Goal: Task Accomplishment & Management: Complete application form

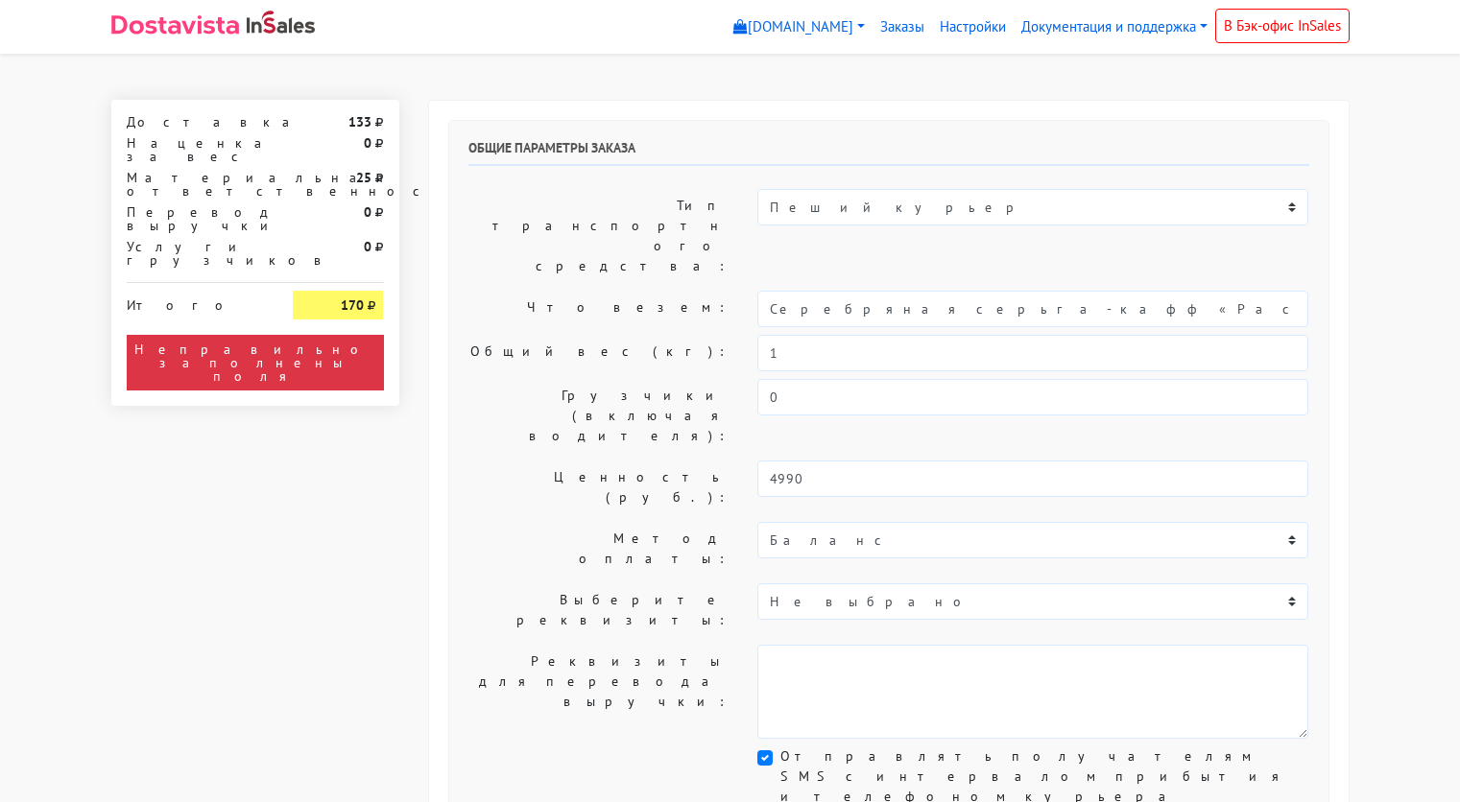
select select "11:00"
select select "21:00"
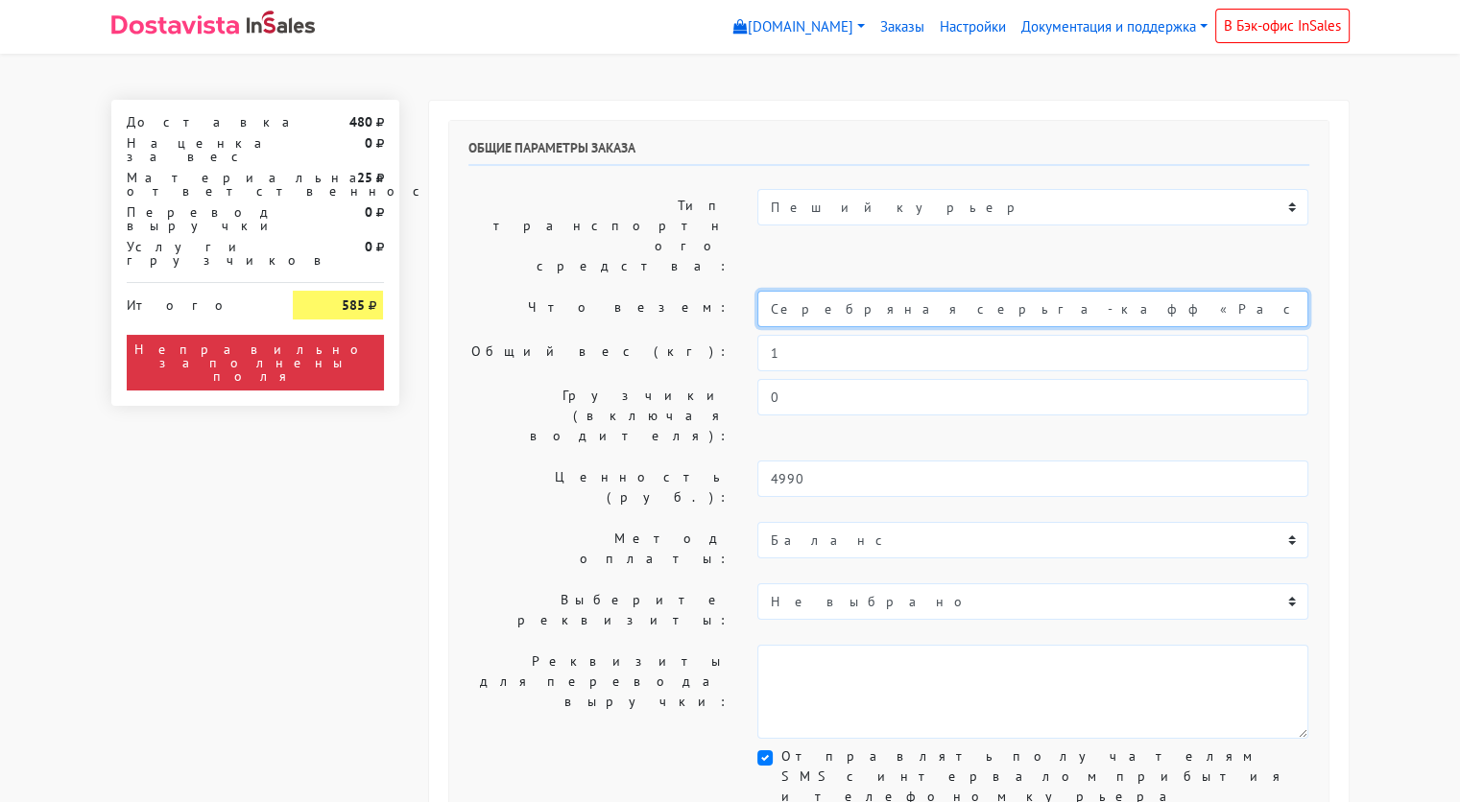
click at [841, 291] on input "Серебряная серьга-кафф «Расцветай»" at bounding box center [1032, 309] width 551 height 36
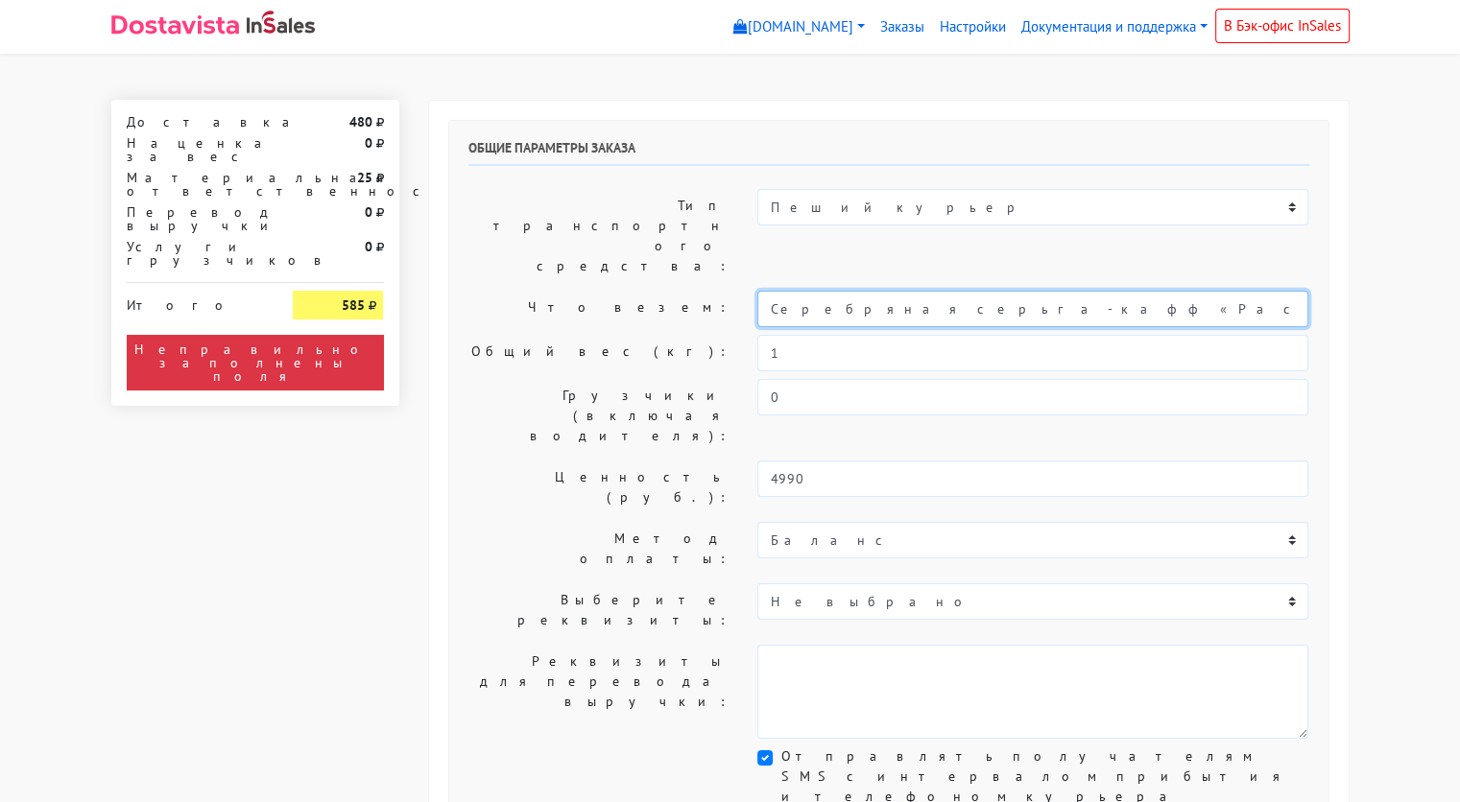
click at [841, 291] on input "Серебряная серьга-кафф «Расцветай»" at bounding box center [1032, 309] width 551 height 36
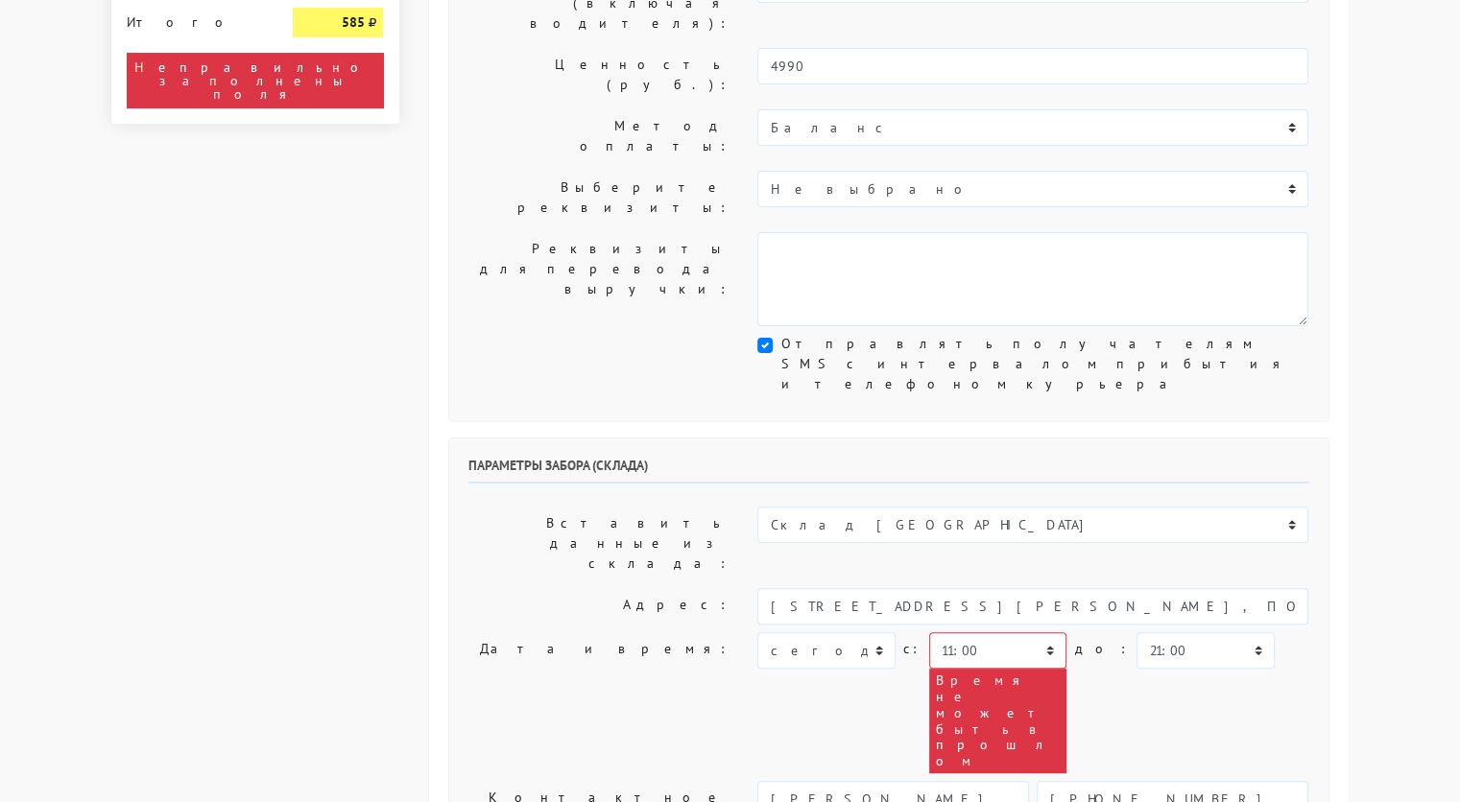
scroll to position [414, 0]
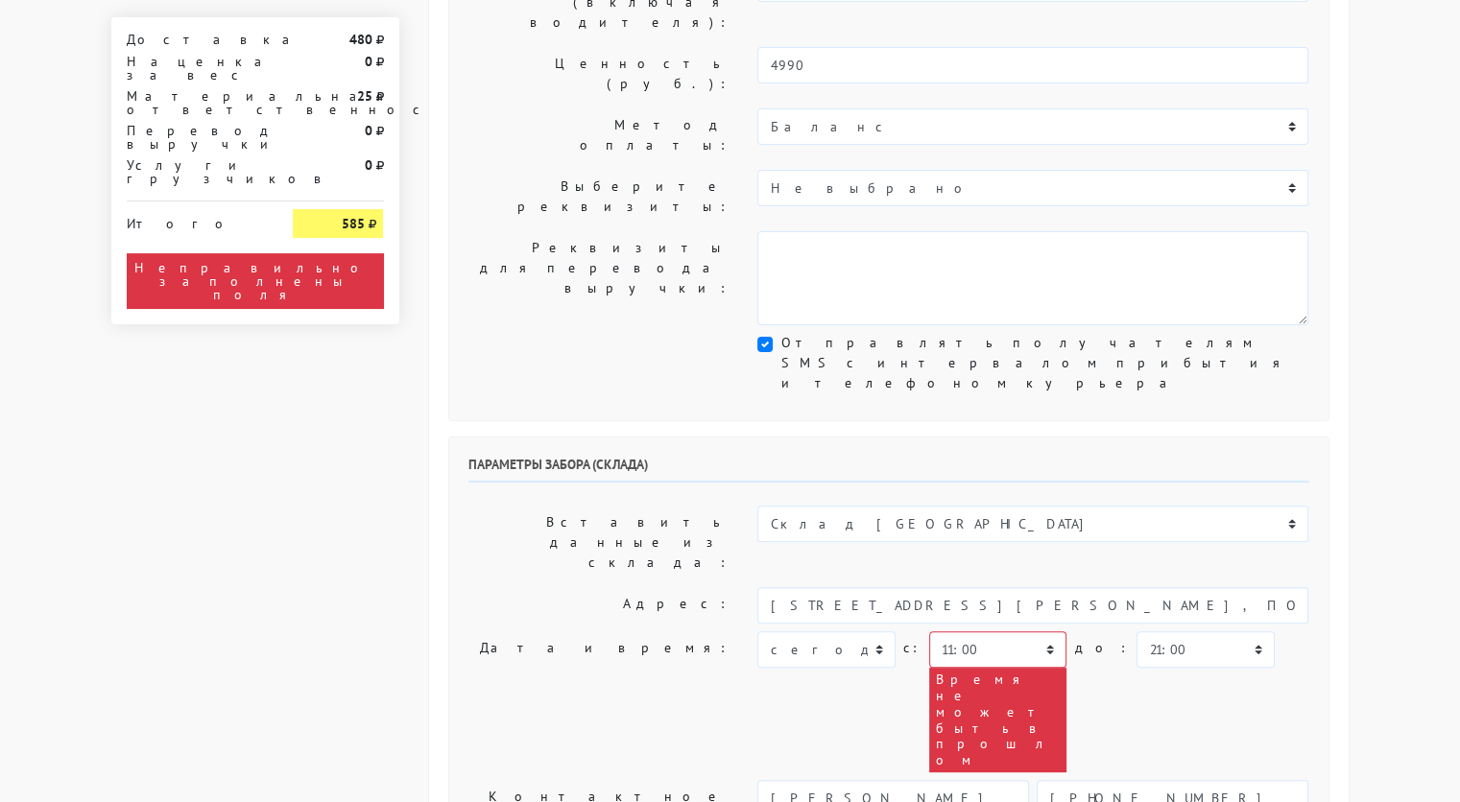
type input "украшение"
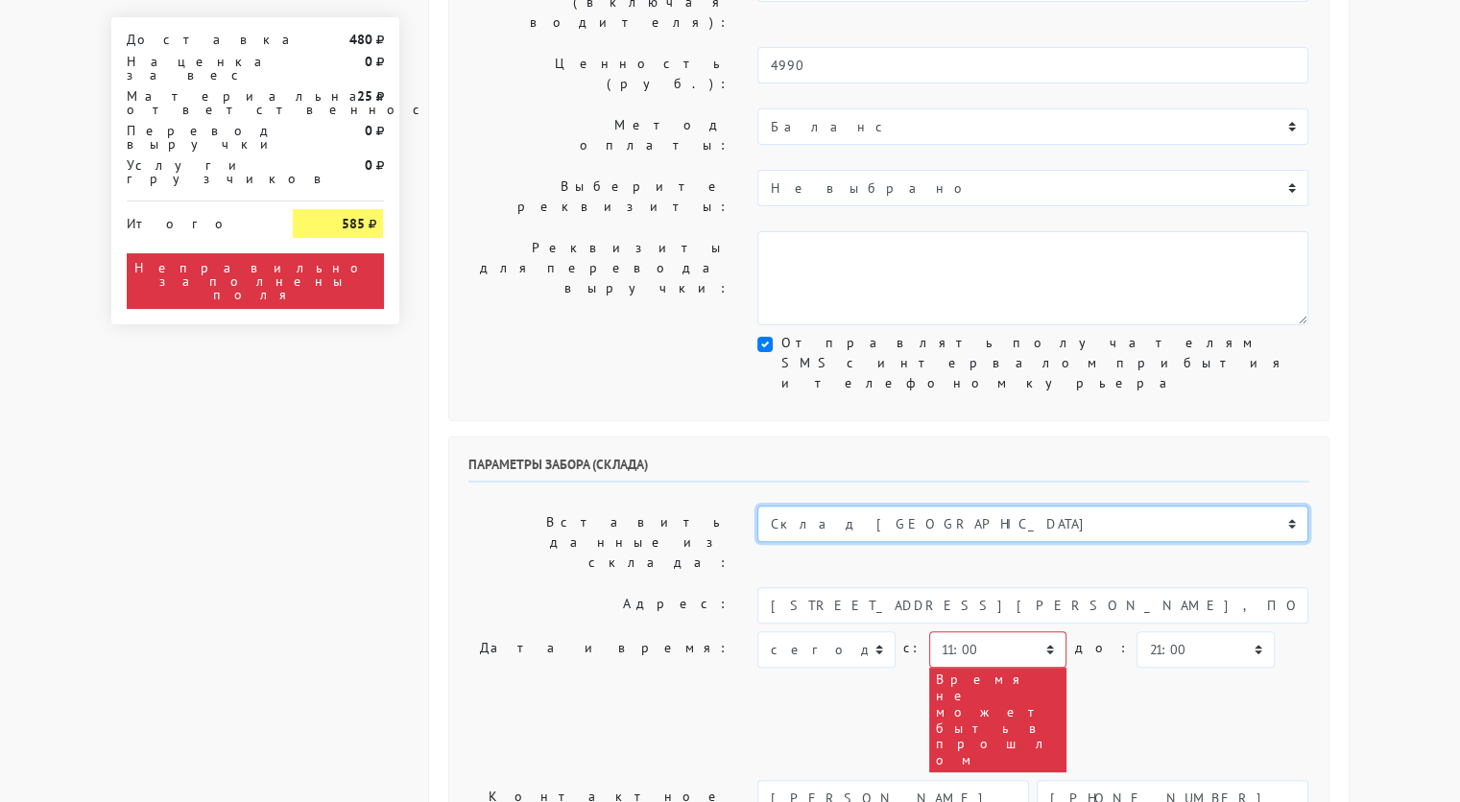
click at [864, 506] on select "Склад [GEOGRAPHIC_DATA] Склад [GEOGRAPHIC_DATA] [GEOGRAPHIC_DATA][PERSON_NAME] …" at bounding box center [1032, 524] width 551 height 36
select select "1019"
click at [757, 506] on select "Склад [GEOGRAPHIC_DATA] Склад [GEOGRAPHIC_DATA] [GEOGRAPHIC_DATA][PERSON_NAME] …" at bounding box center [1032, 524] width 551 height 36
type input "[STREET_ADDRESS][PERSON_NAME]"
type input "89251806702"
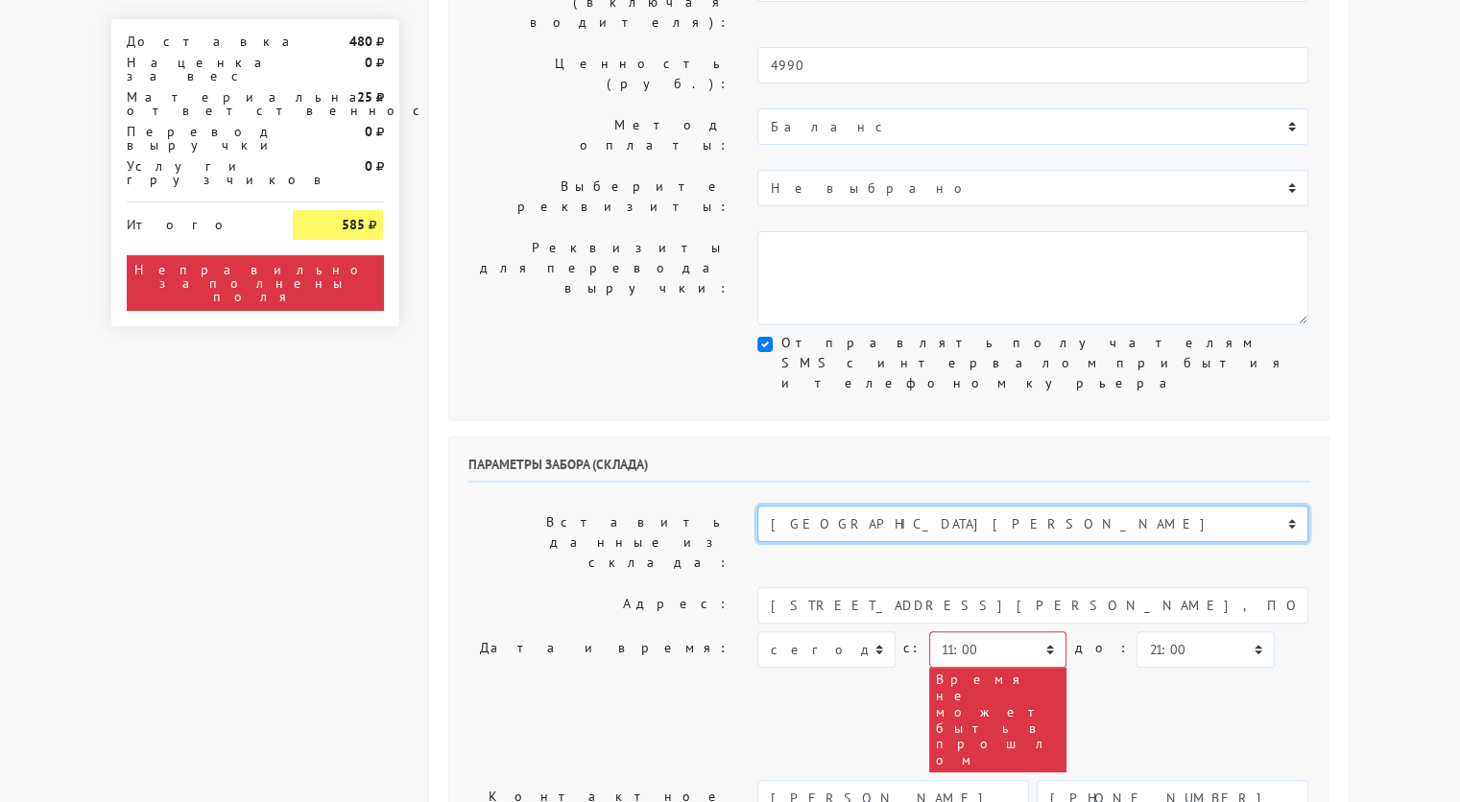
type textarea "Магазин серебряных украшений SBLESKOM (вход со стороны [GEOGRAPHIC_DATA])"
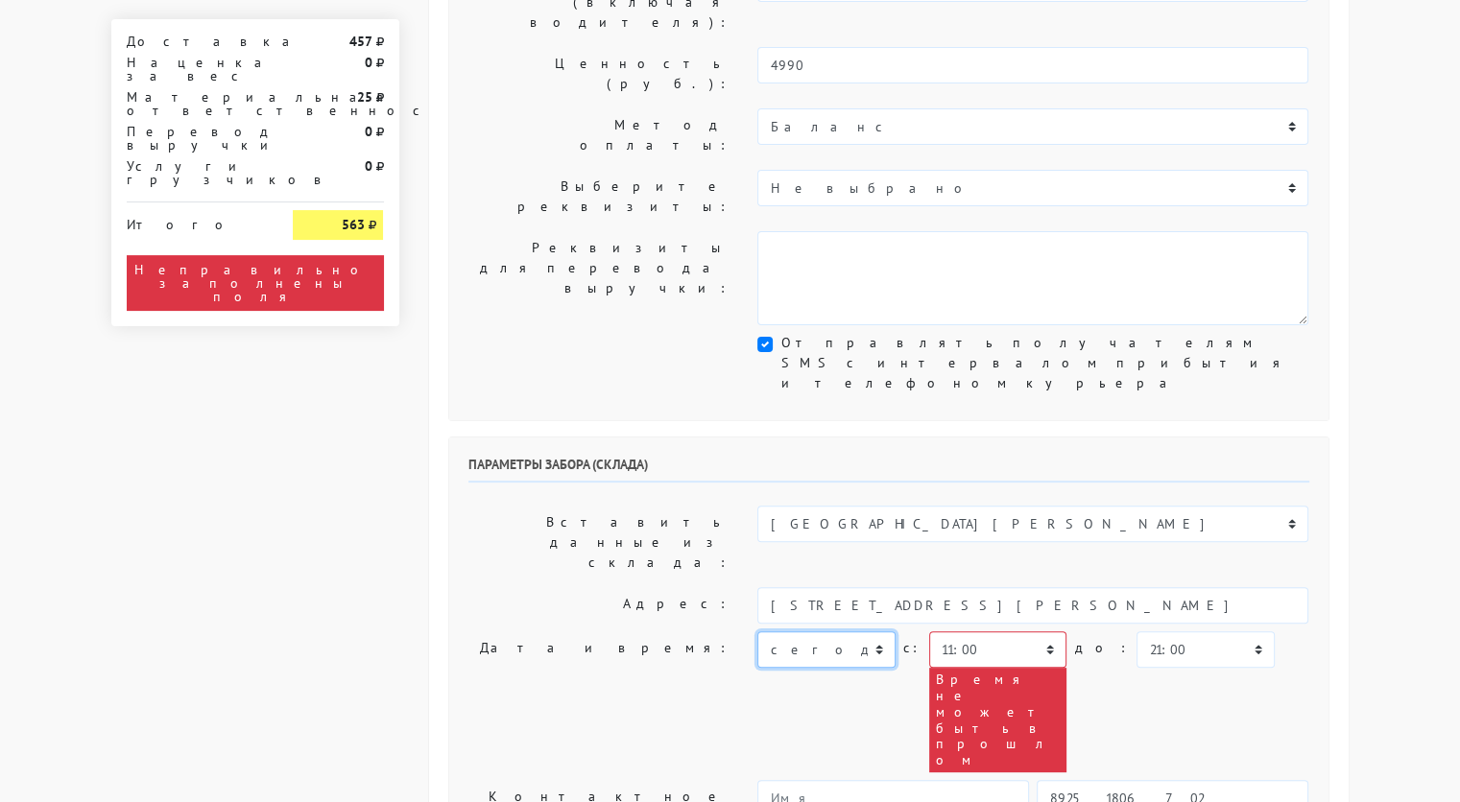
click at [877, 632] on select "[DATE] [DATE] [DATE] [DATE] [DATE] [DATE] [DATE] [DATE] [DATE]" at bounding box center [825, 650] width 137 height 36
select select "[DATE]"
click at [757, 632] on select "[DATE] [DATE] [DATE] [DATE] [DATE] [DATE] [DATE] [DATE] [DATE]" at bounding box center [825, 650] width 137 height 36
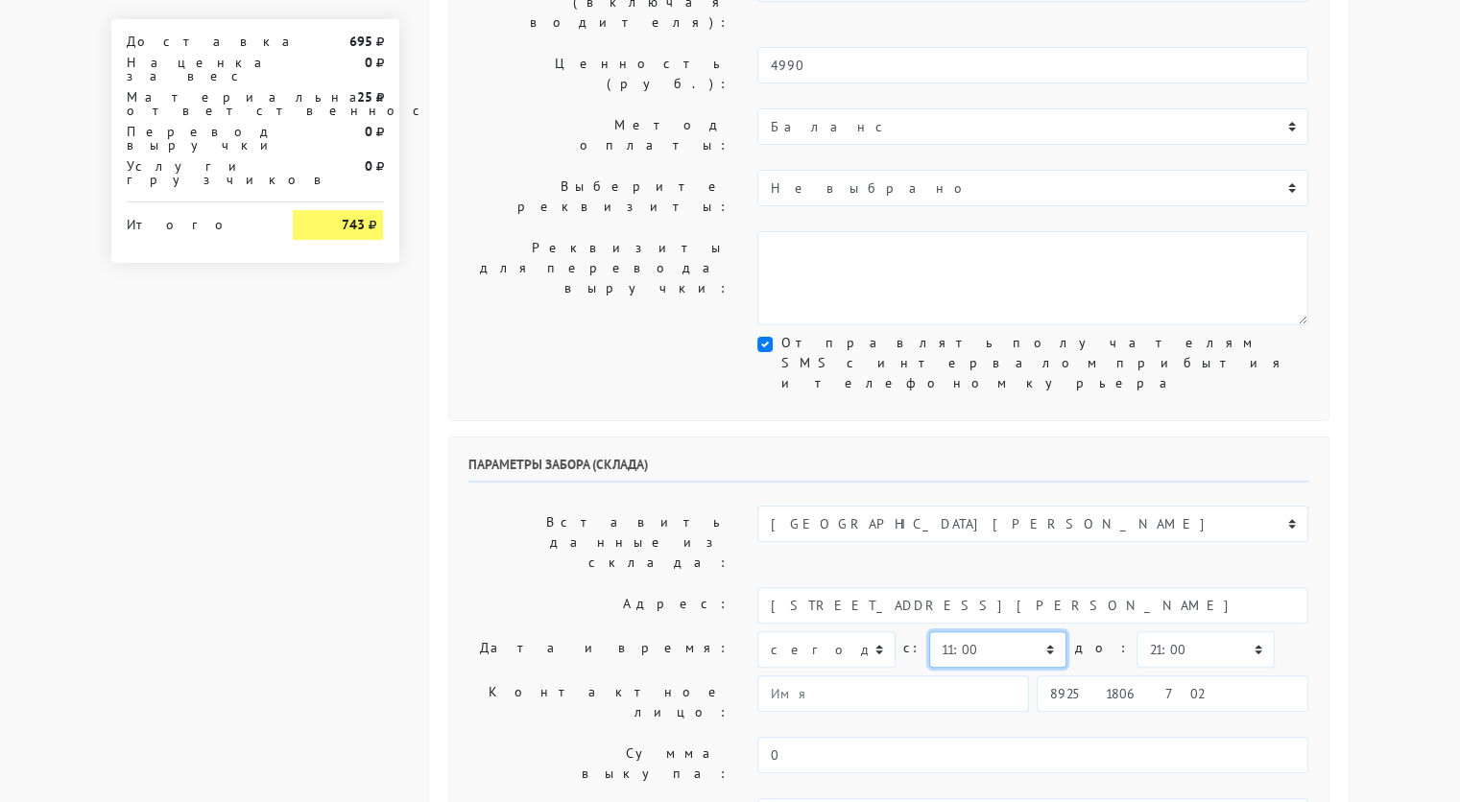
click at [1037, 632] on select "00:00 00:30 01:00 01:30 02:00 02:30 03:00 03:30 04:00 04:30 05:00 05:30 06:00 0…" at bounding box center [997, 650] width 137 height 36
select select "17:00"
click at [929, 632] on select "00:00 00:30 01:00 01:30 02:00 02:30 03:00 03:30 04:00 04:30 05:00 05:30 06:00 0…" at bounding box center [997, 650] width 137 height 36
click at [1213, 632] on select "00:00 00:30 01:00 01:30 02:00 02:30 03:00 03:30 04:00 04:30 05:00 05:30 06:00 0…" at bounding box center [1204, 650] width 137 height 36
select select "17:30"
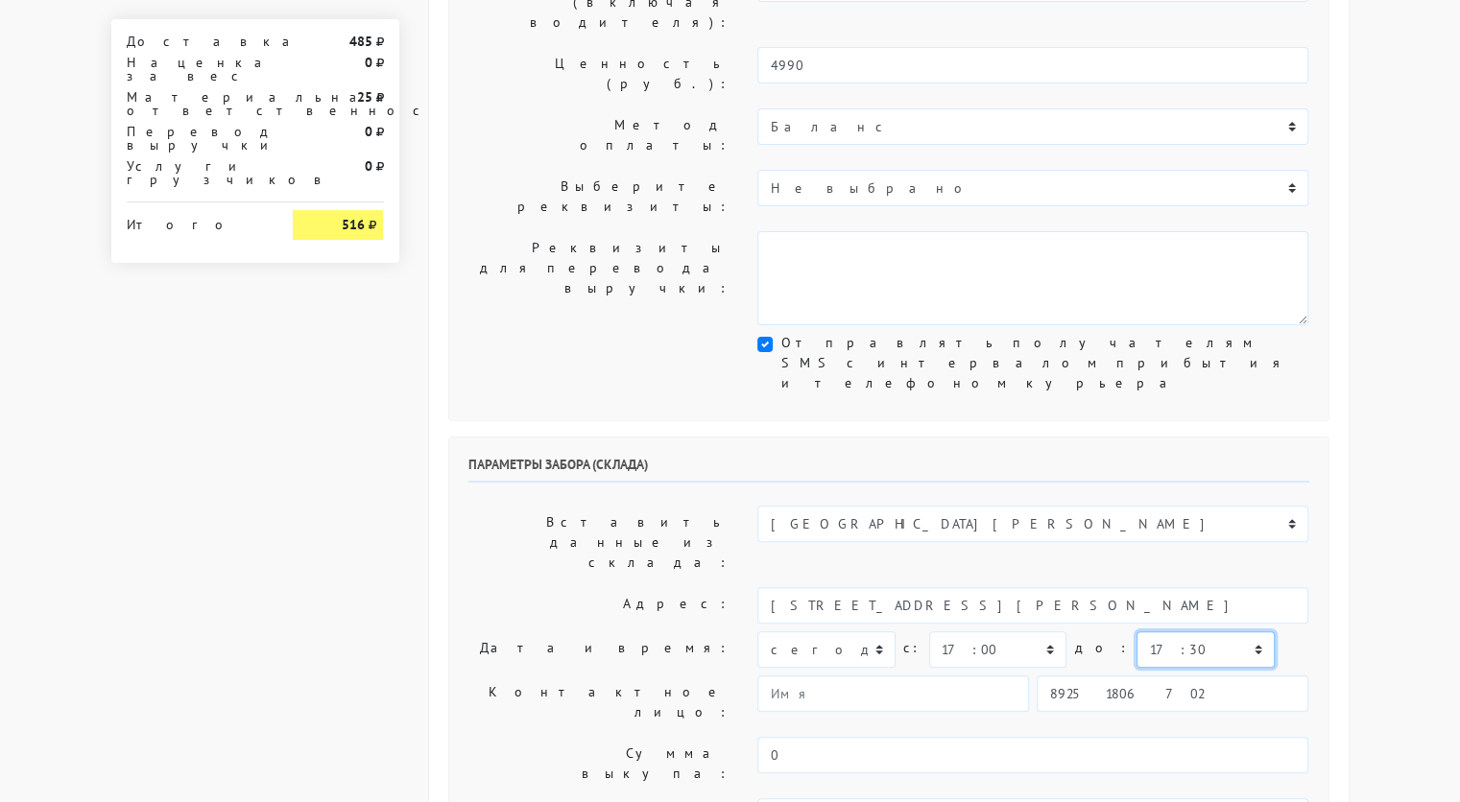
click at [1136, 632] on select "00:00 00:30 01:00 01:30 02:00 02:30 03:00 03:30 04:00 04:30 05:00 05:30 06:00 0…" at bounding box center [1204, 650] width 137 height 36
click at [1185, 676] on input "89251806702" at bounding box center [1173, 694] width 272 height 36
type input "9234448187"
type input "Надежда"
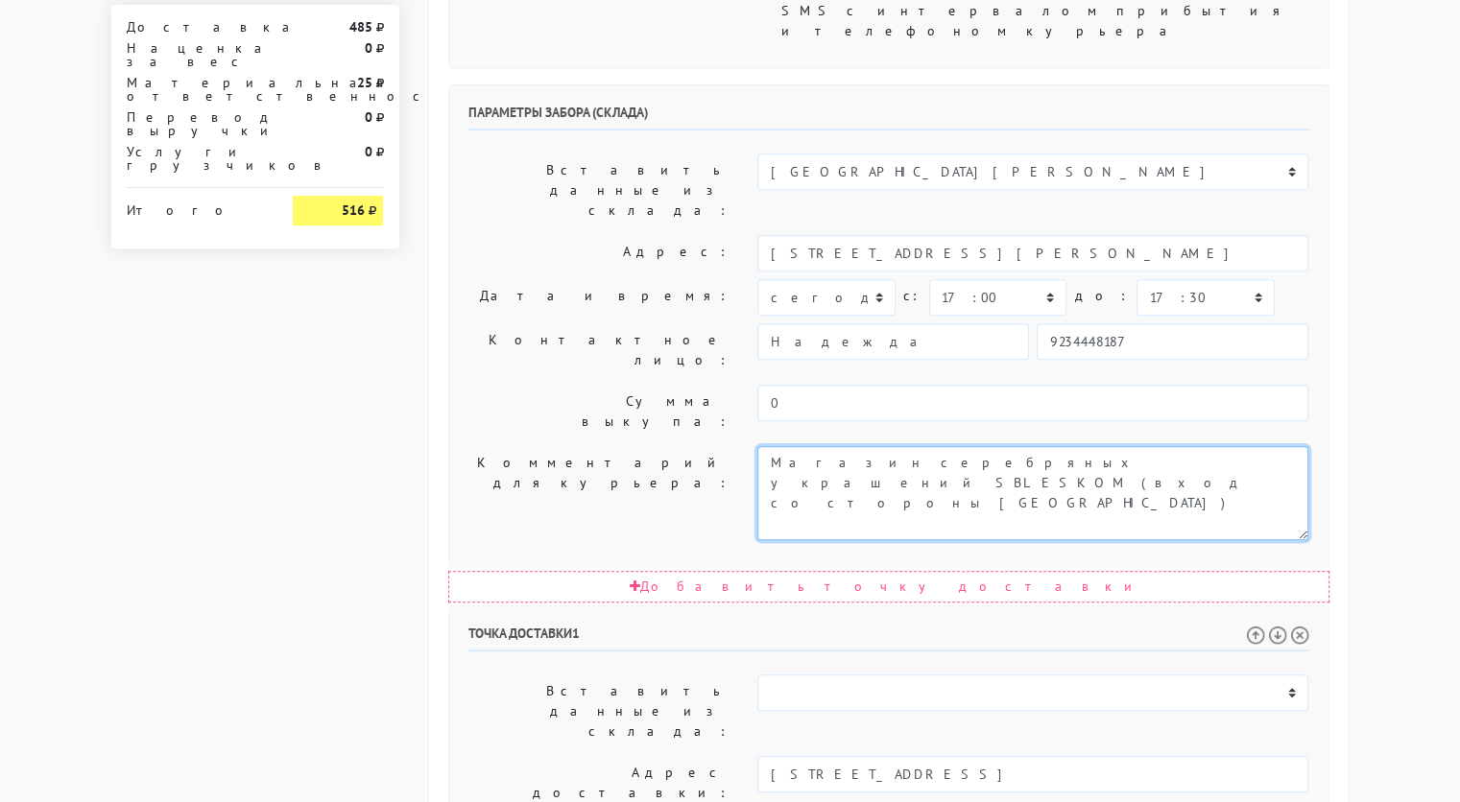
scroll to position [767, 0]
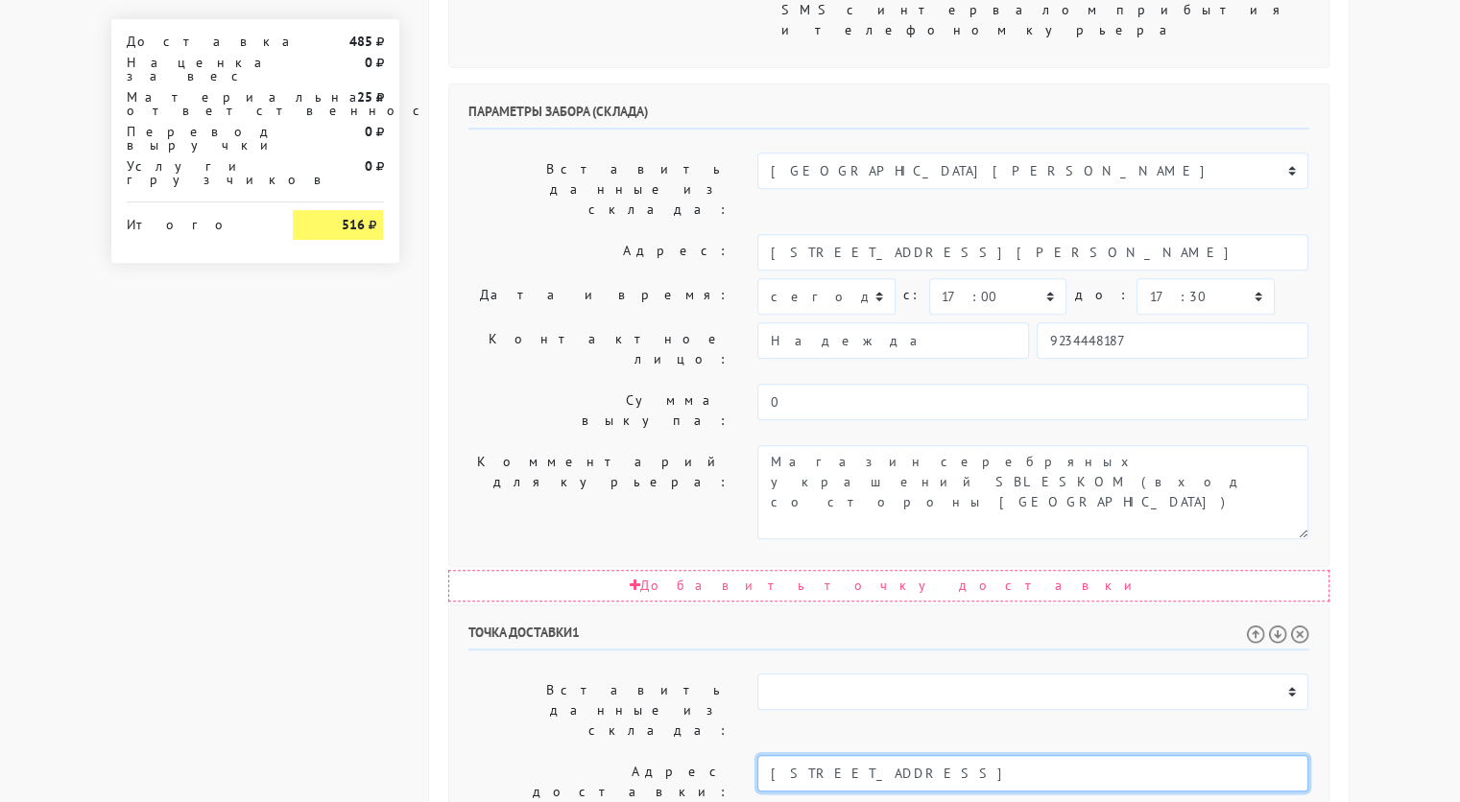
drag, startPoint x: 1038, startPoint y: 472, endPoint x: 958, endPoint y: 473, distance: 79.7
click at [958, 755] on input "[STREET_ADDRESS]" at bounding box center [1032, 773] width 551 height 36
click at [946, 793] on li "[STREET_ADDRESS]" at bounding box center [1033, 806] width 550 height 26
type input "[STREET_ADDRESS]"
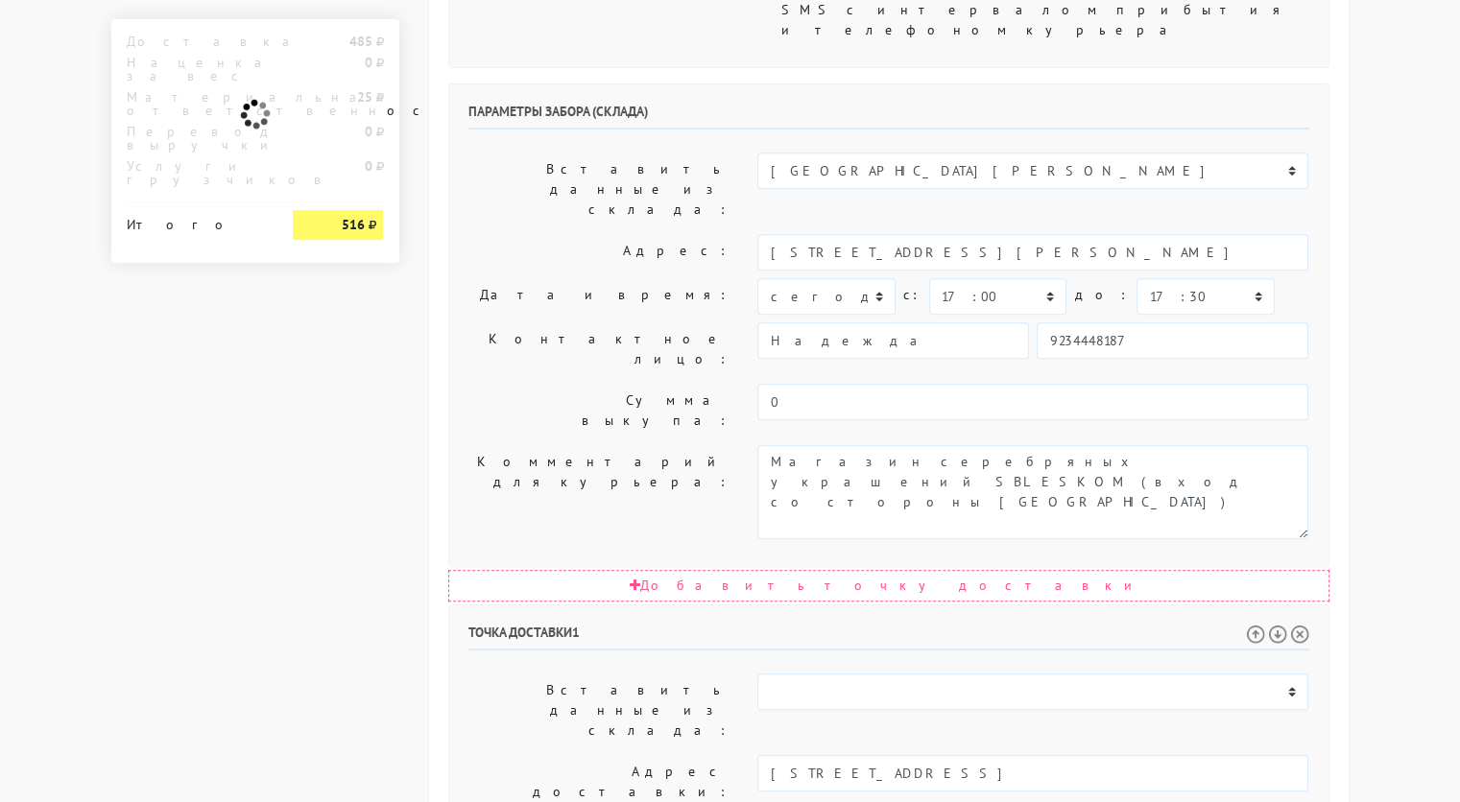
paste textarea "в 9 этаж 2"
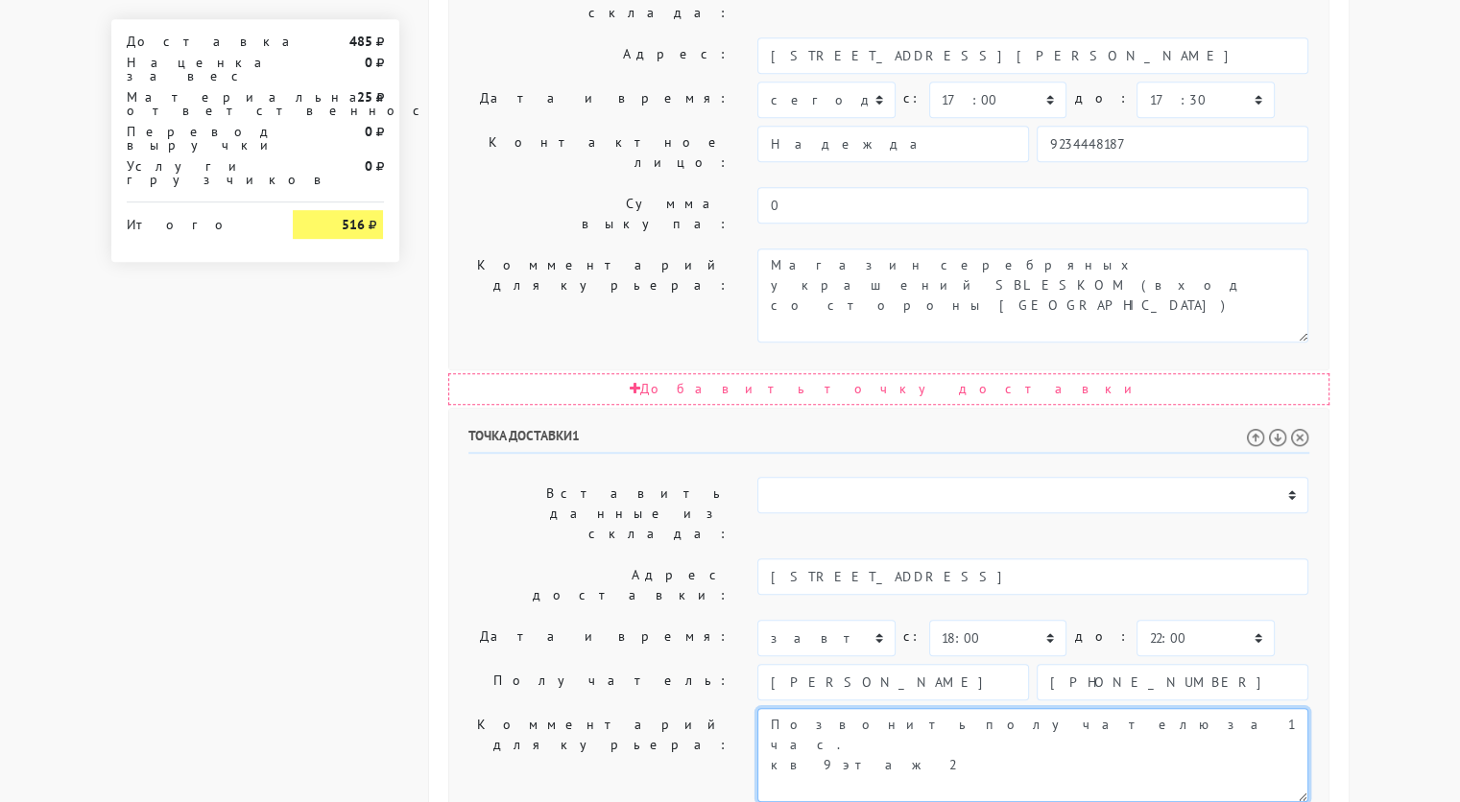
type textarea "Позвонить получателю за 1 час. кв 9 этаж 2"
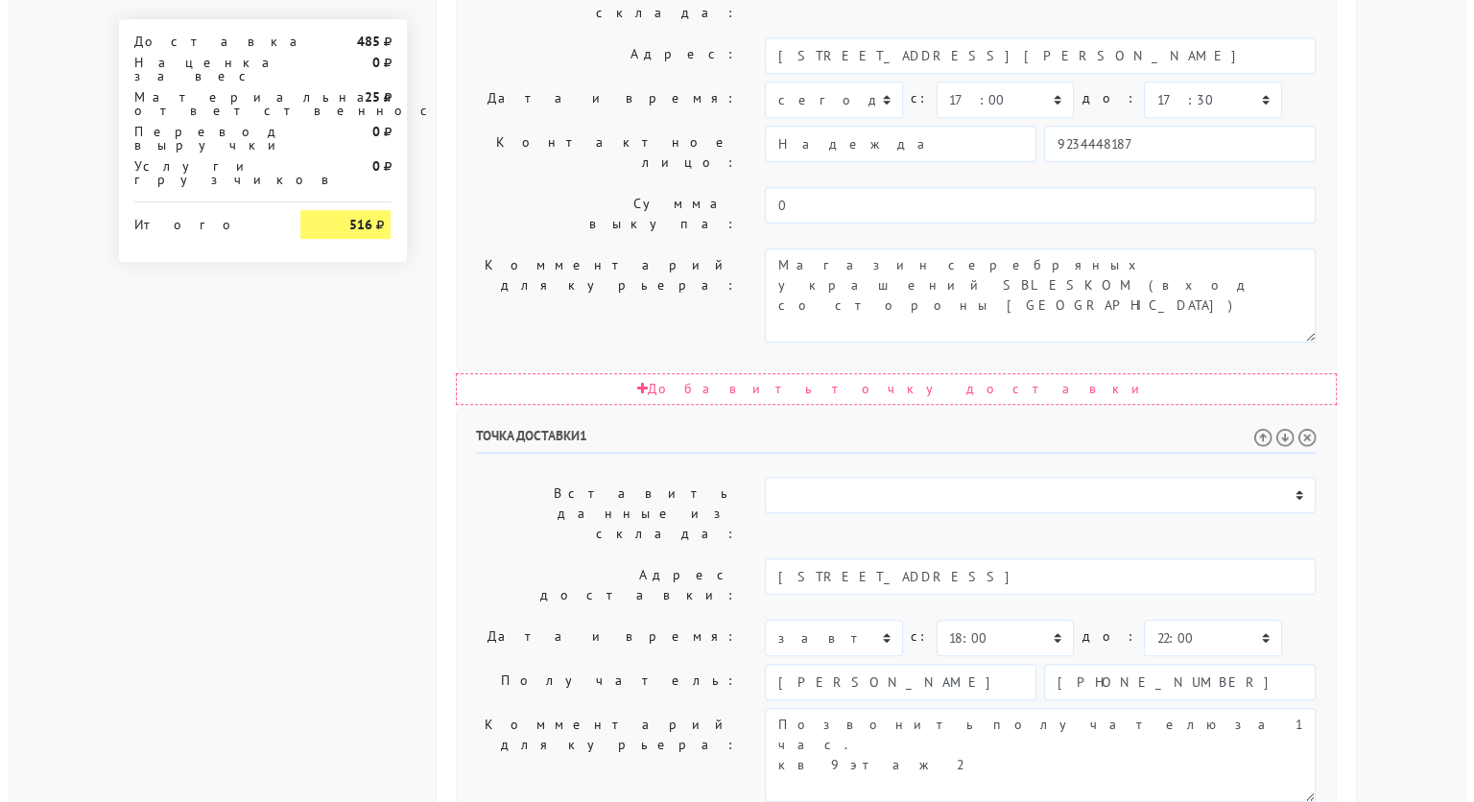
scroll to position [0, 0]
